Goal: Information Seeking & Learning: Learn about a topic

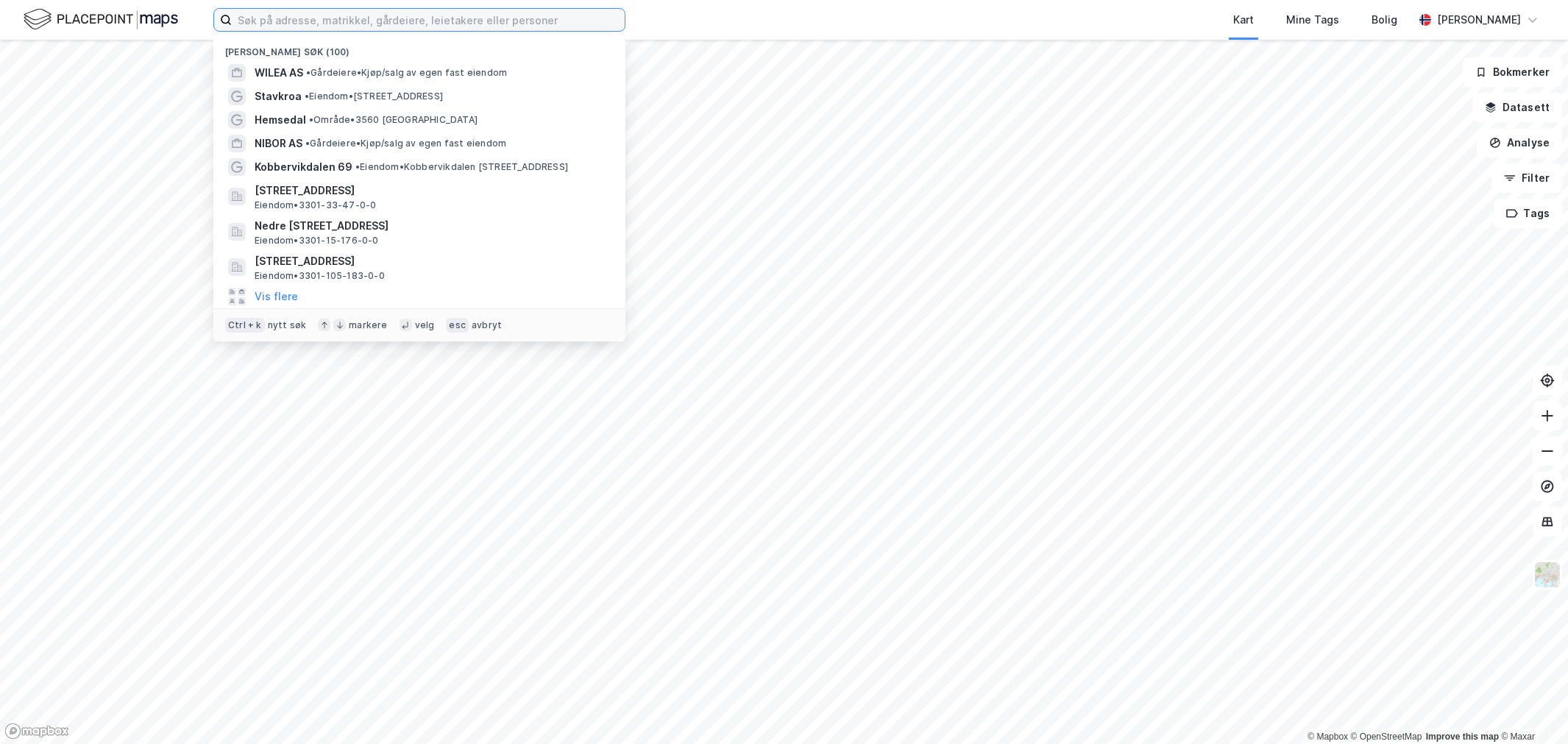
click at [306, 26] on input at bounding box center [428, 20] width 393 height 22
paste input "Meca"
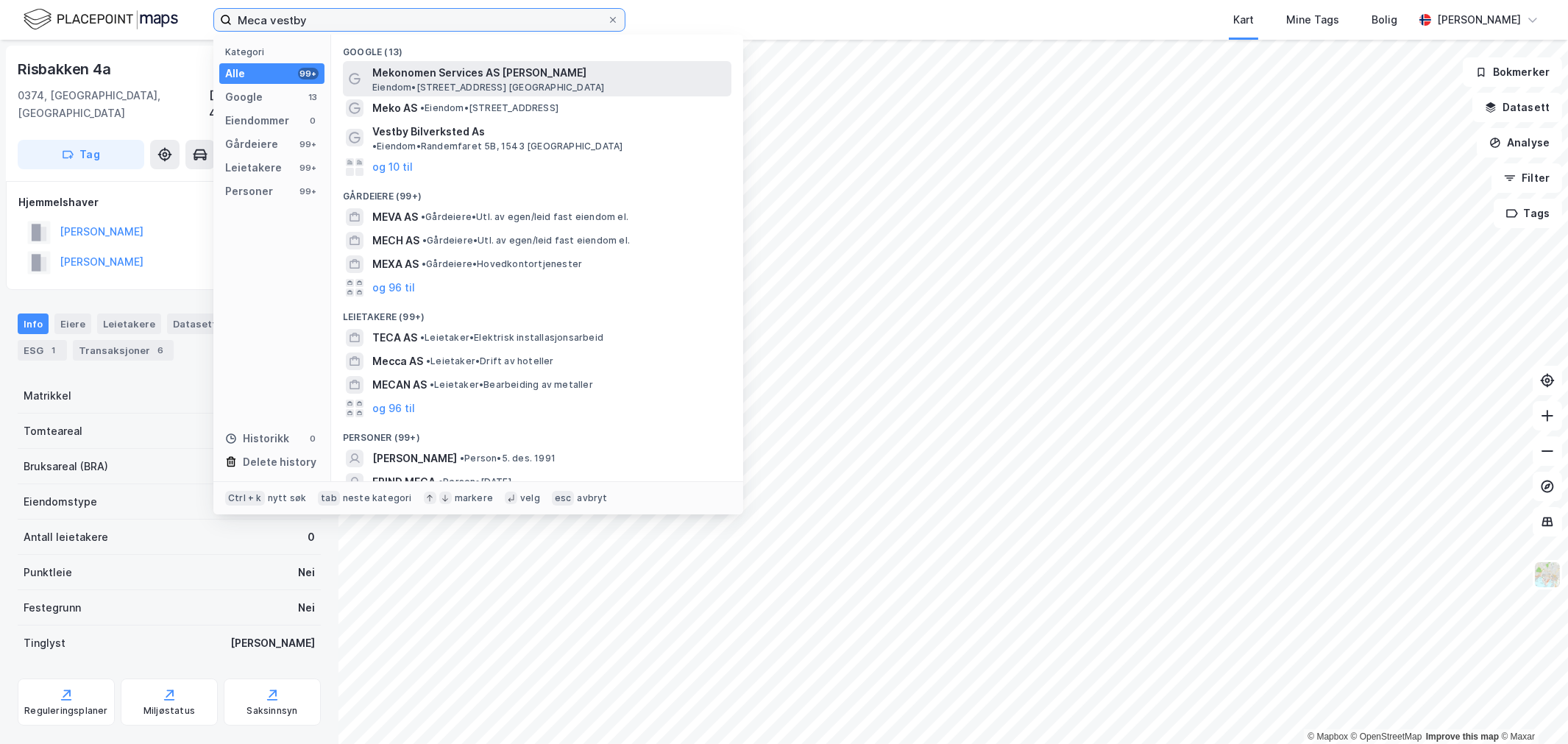
type input "Meca vestby"
click at [570, 83] on div "Mekonomen Services AS Avd Vestby Eiendom • [STREET_ADDRESS]" at bounding box center [550, 78] width 356 height 29
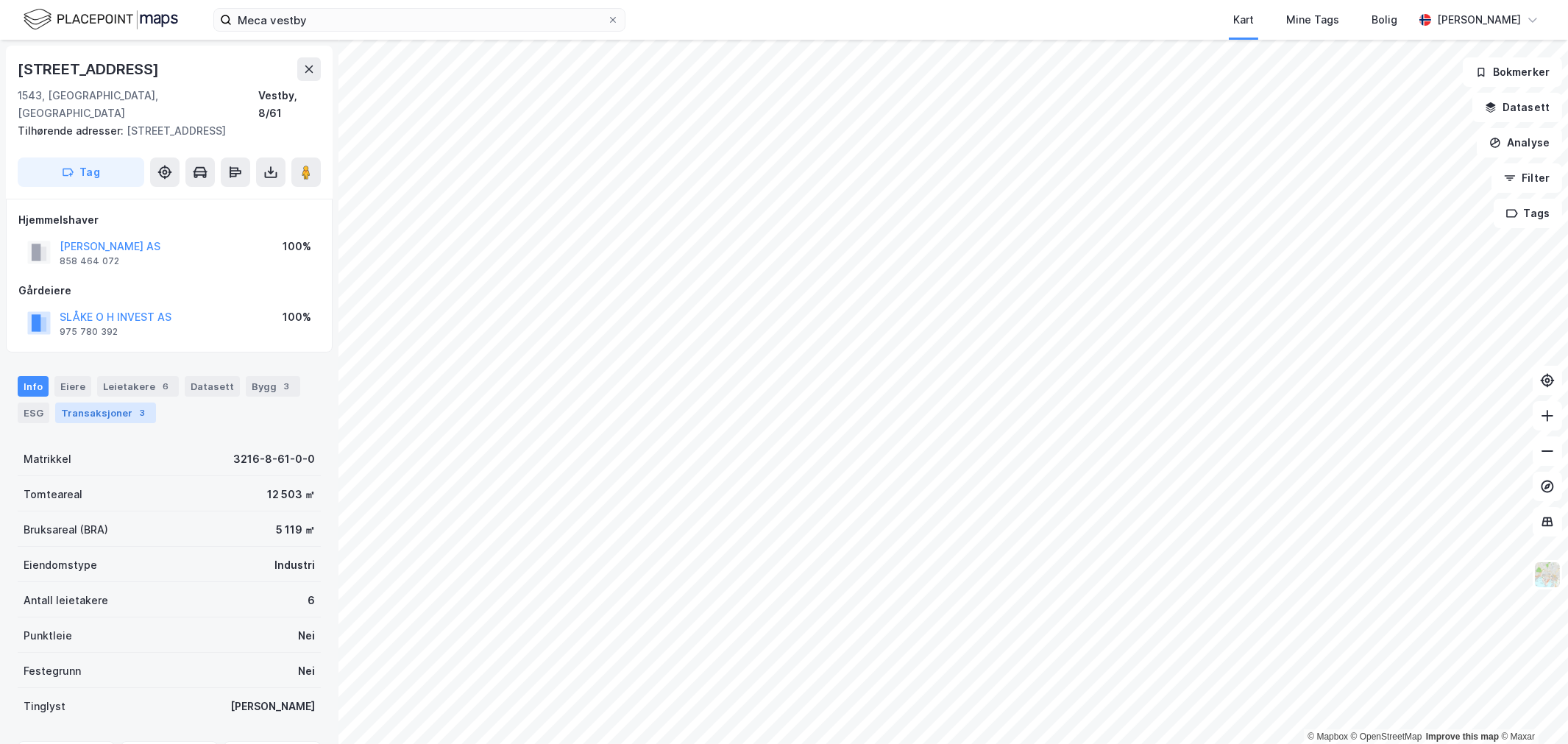
click at [120, 417] on div "Transaksjoner 3" at bounding box center [105, 412] width 101 height 20
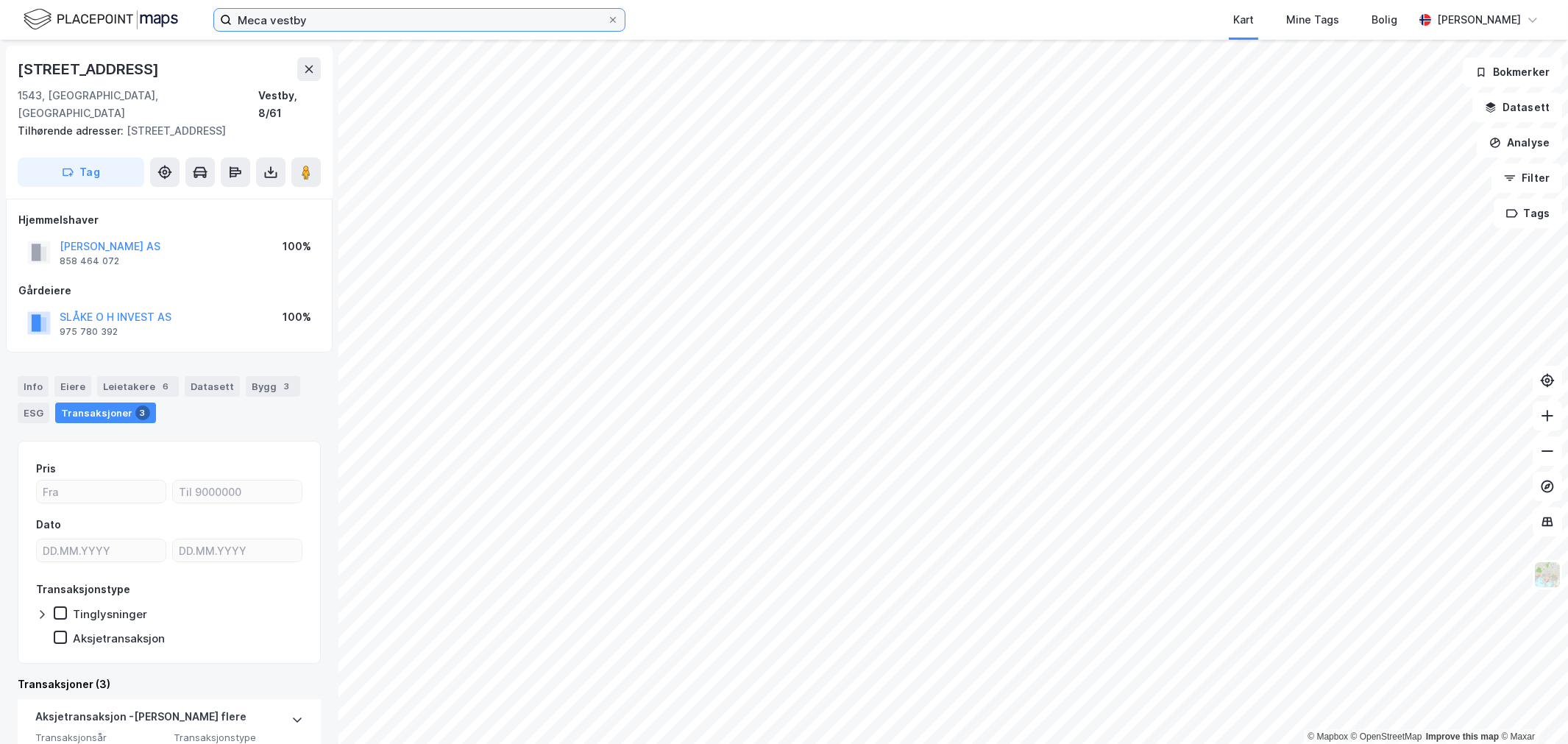
click at [307, 20] on input "Meca vestby" at bounding box center [419, 20] width 375 height 22
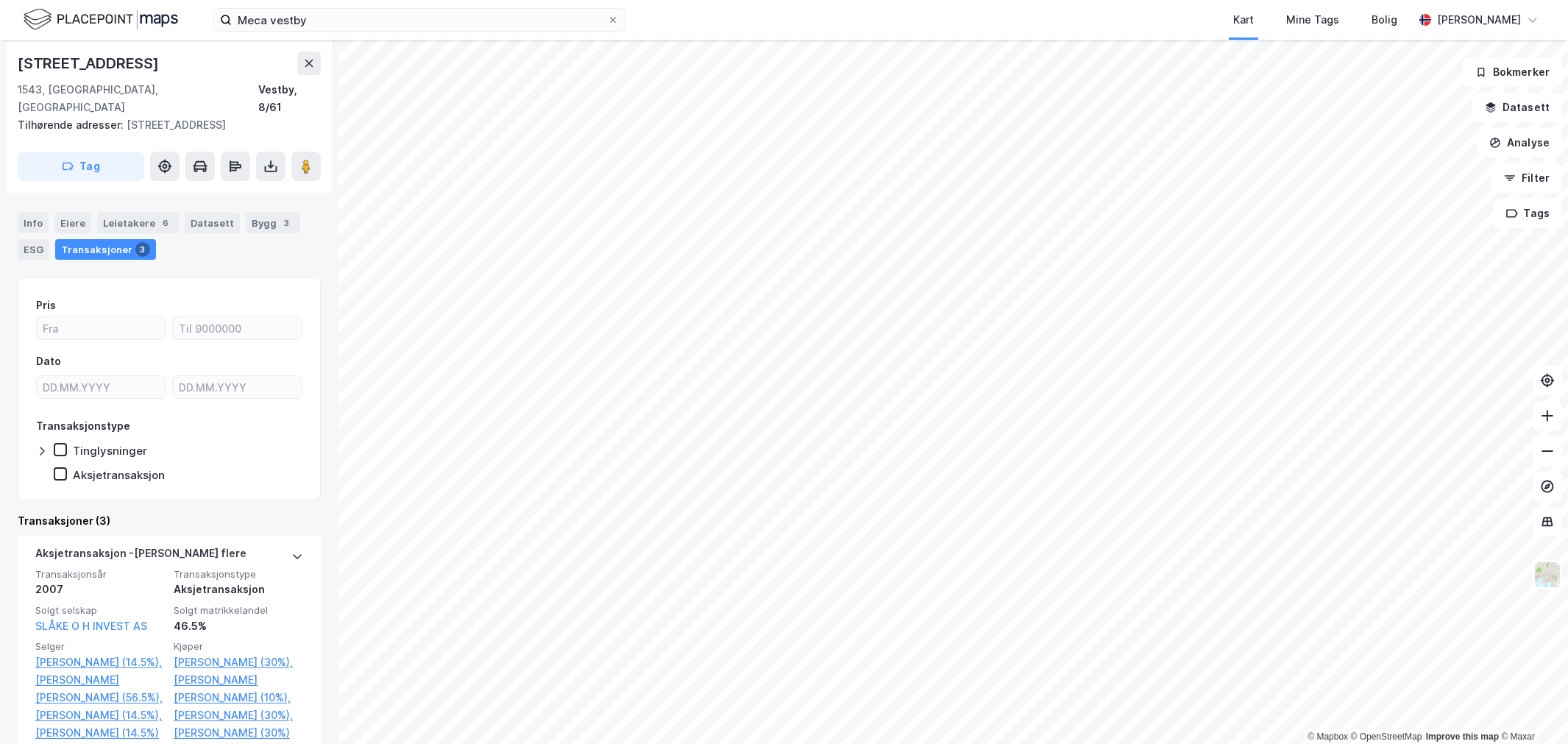
scroll to position [245, 0]
